Goal: Information Seeking & Learning: Learn about a topic

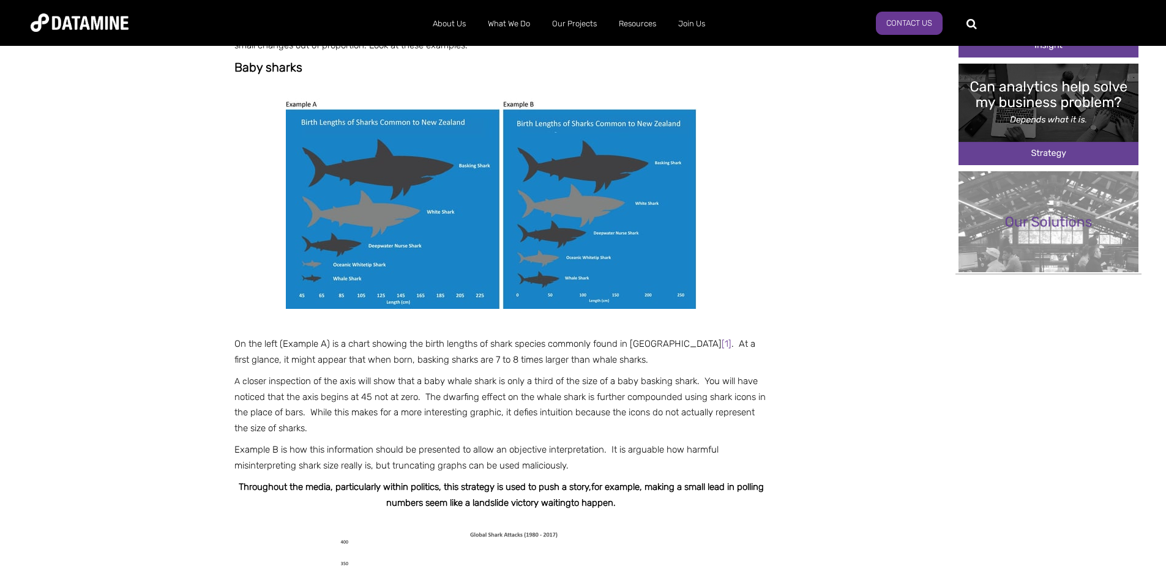
scroll to position [510, 0]
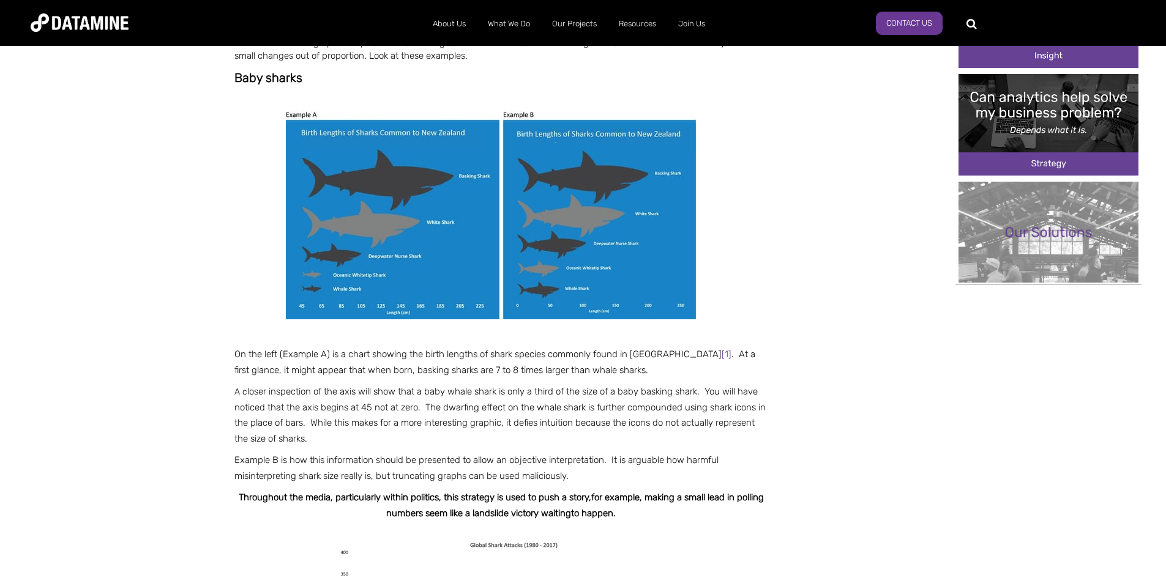
drag, startPoint x: 1174, startPoint y: 50, endPoint x: 1174, endPoint y: 111, distance: 61.2
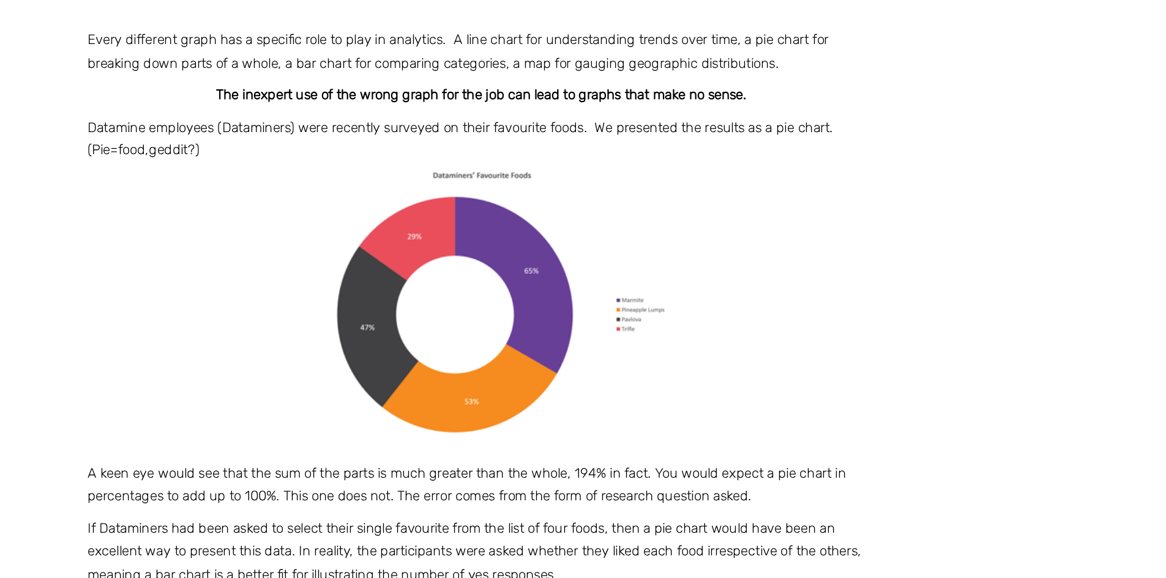
scroll to position [2585, 0]
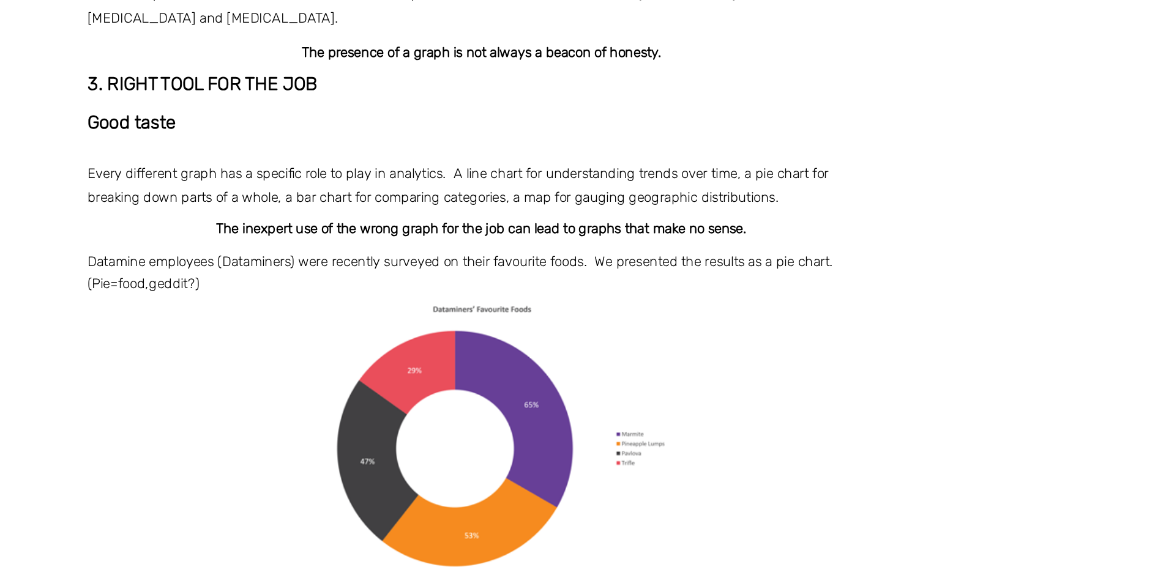
click at [557, 246] on strong "The inexpert use of the wrong graph for the job can lead to graphs that make no…" at bounding box center [500, 251] width 359 height 11
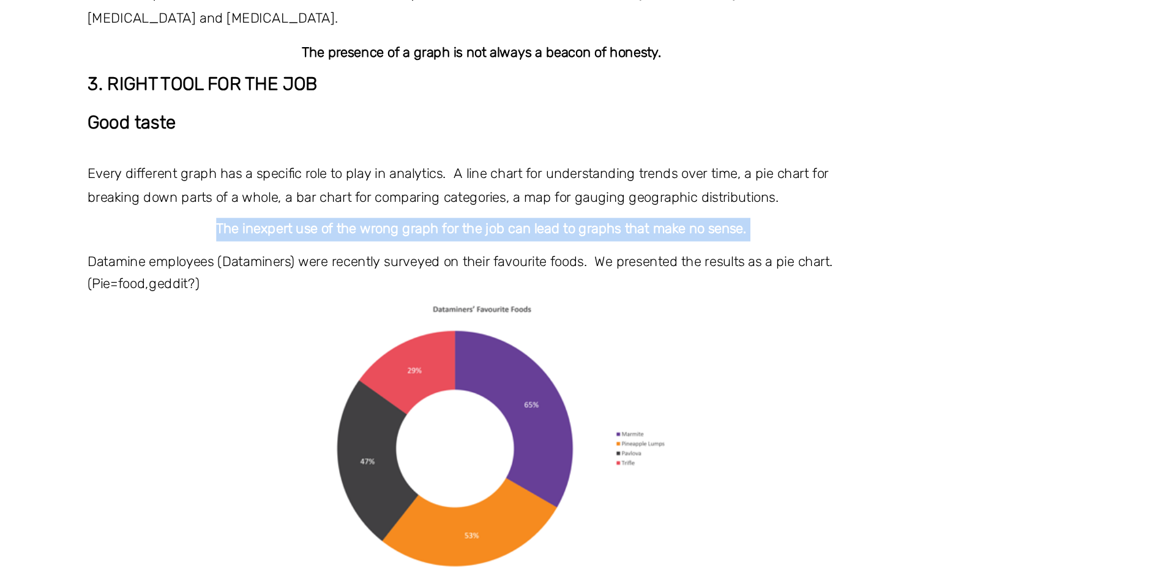
click at [557, 246] on strong "The inexpert use of the wrong graph for the job can lead to graphs that make no…" at bounding box center [500, 251] width 359 height 11
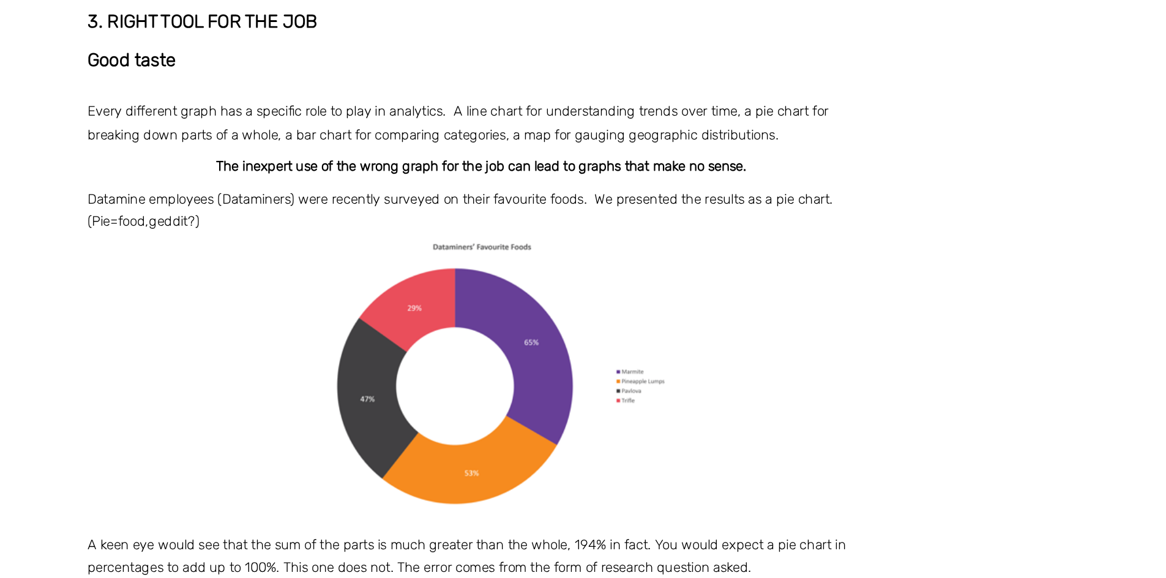
click at [768, 396] on p "Datamine employees (Dataminers) were recently surveyed on their favourite foods…" at bounding box center [501, 380] width 534 height 228
click at [578, 538] on p "If Dataminers had been asked to select their single favourite from the list of …" at bounding box center [501, 561] width 534 height 47
copy div "If Dataminers had been asked to select their single favourite from the list of …"
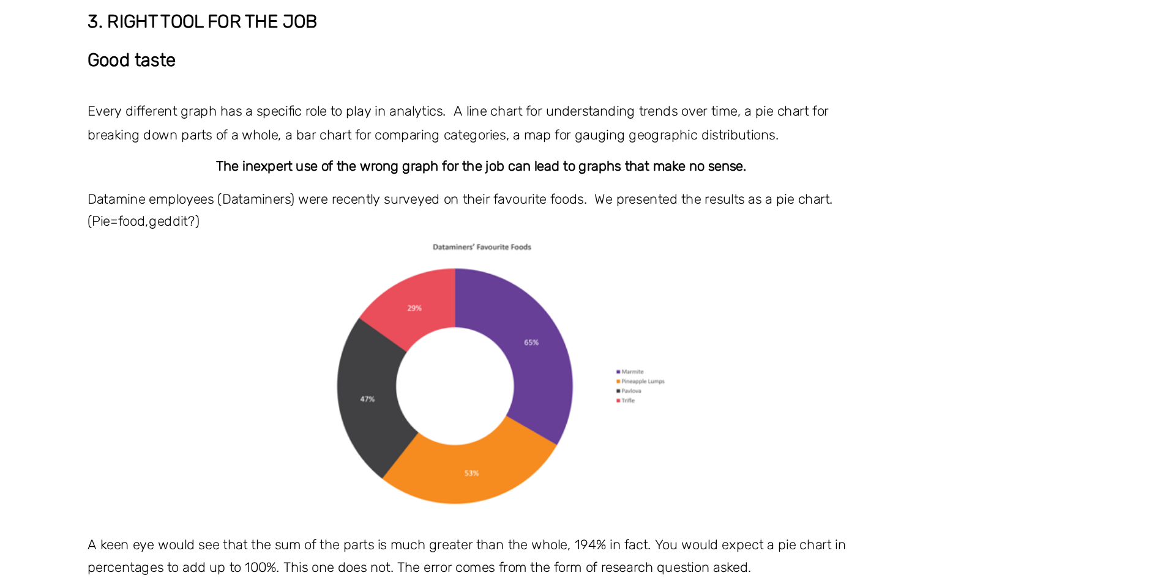
drag, startPoint x: 603, startPoint y: 464, endPoint x: 225, endPoint y: 440, distance: 379.5
copy p "If Dataminers had been asked to select their single favourite from the list of …"
